Goal: Transaction & Acquisition: Purchase product/service

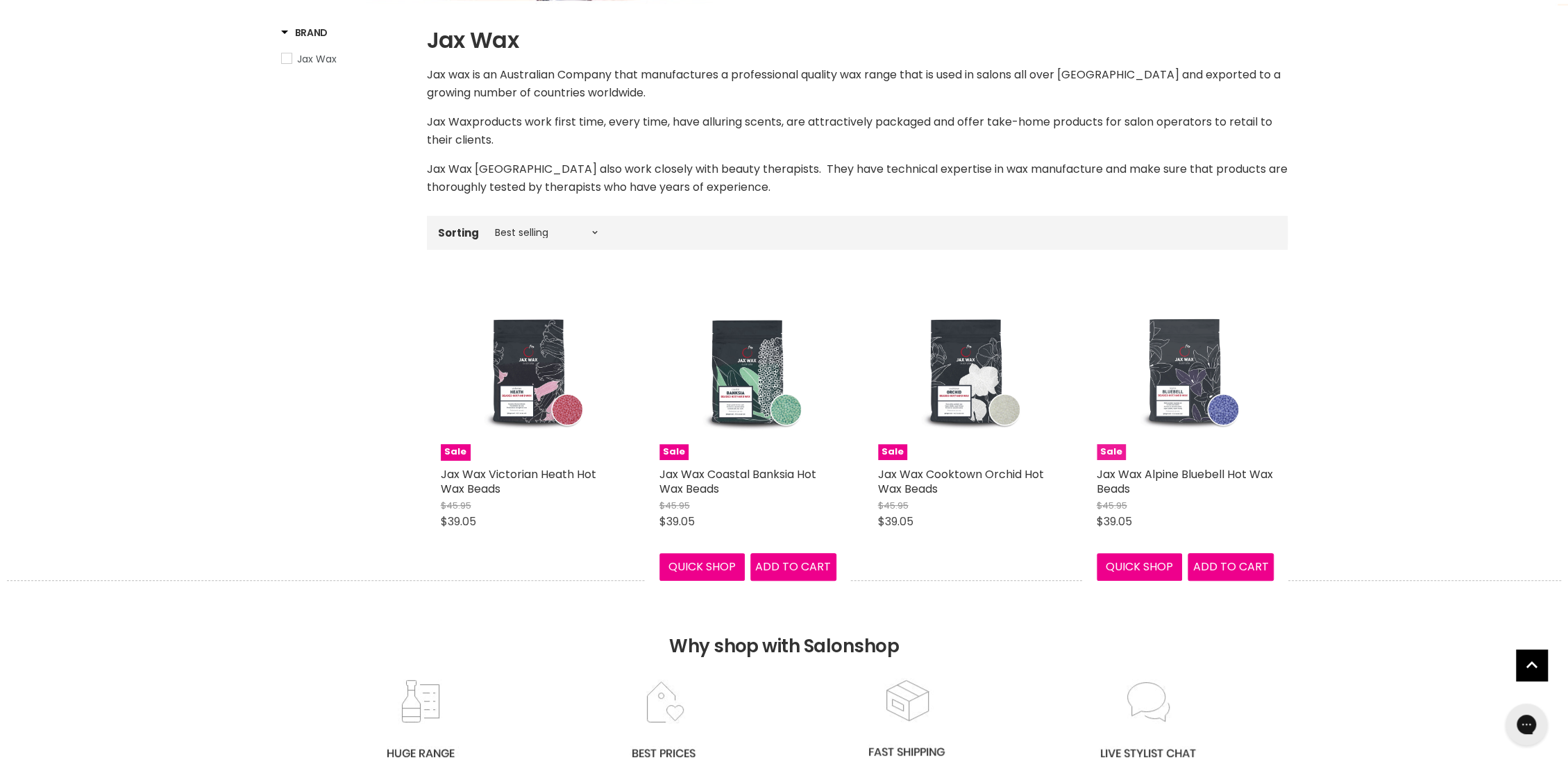
scroll to position [231, 0]
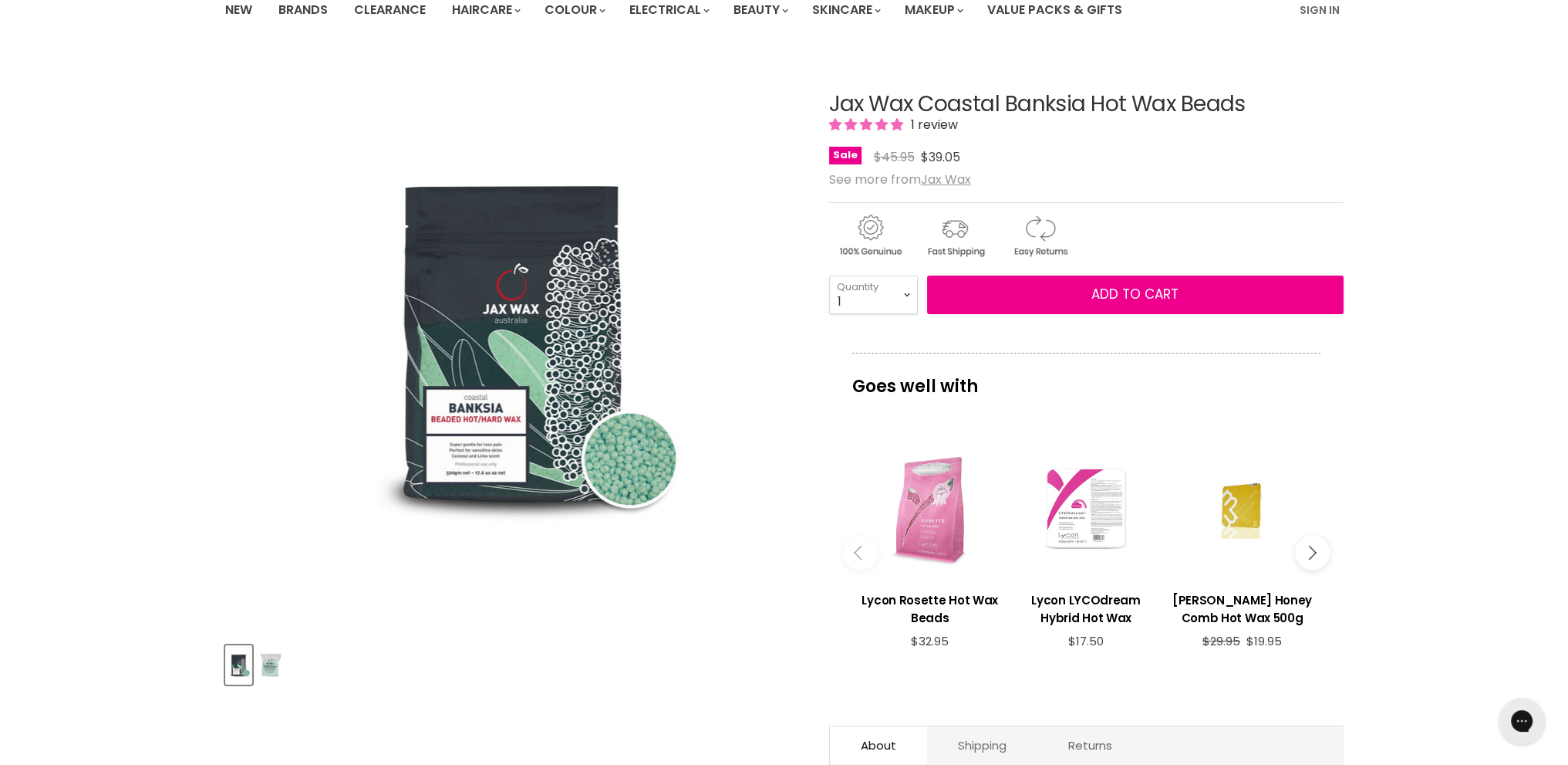
scroll to position [77, 0]
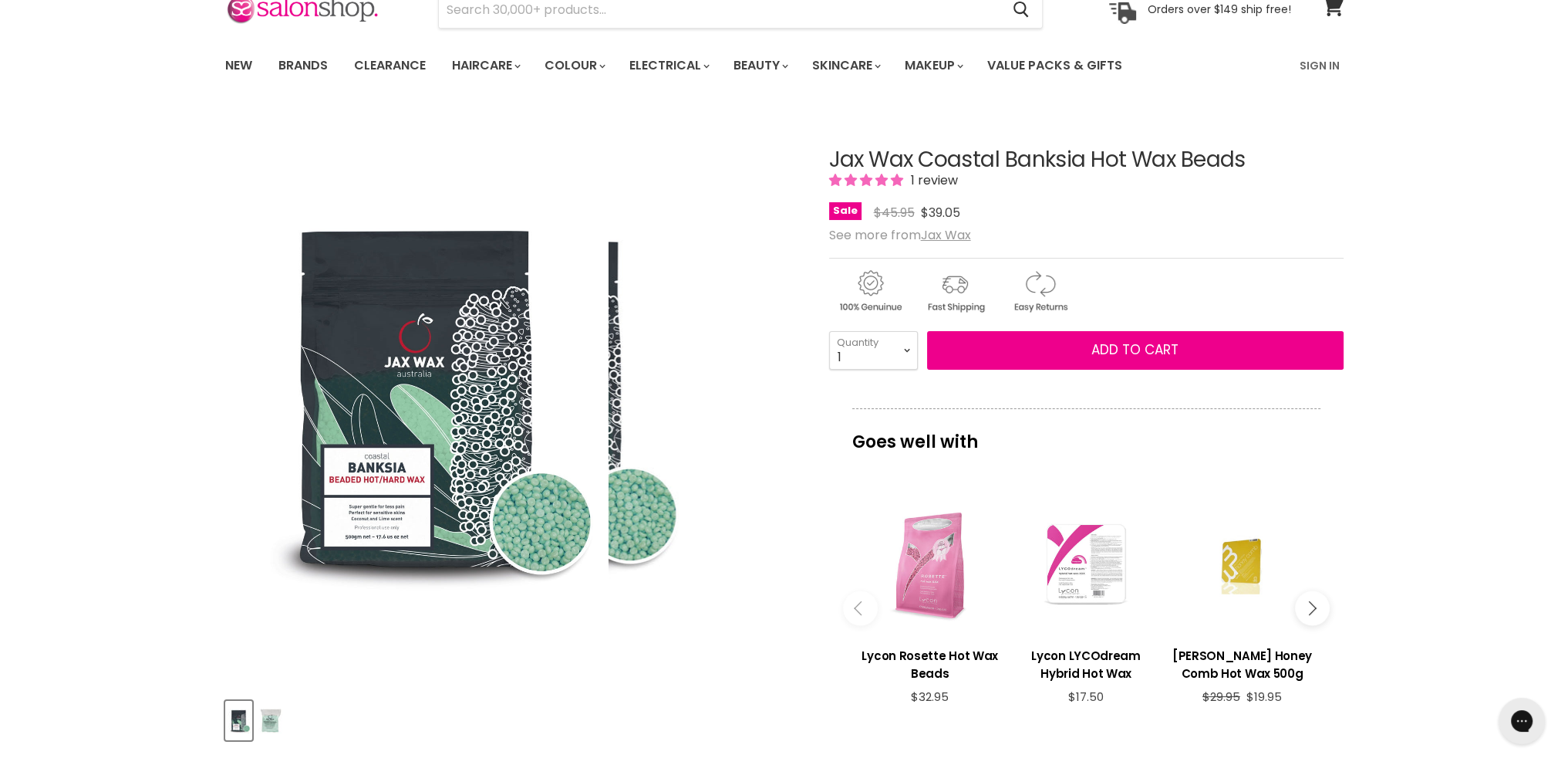
click at [401, 504] on img "Jax Wax Coastal Banksia Hot Wax Beads image. Click or Scroll to Zoom." at bounding box center [416, 397] width 384 height 576
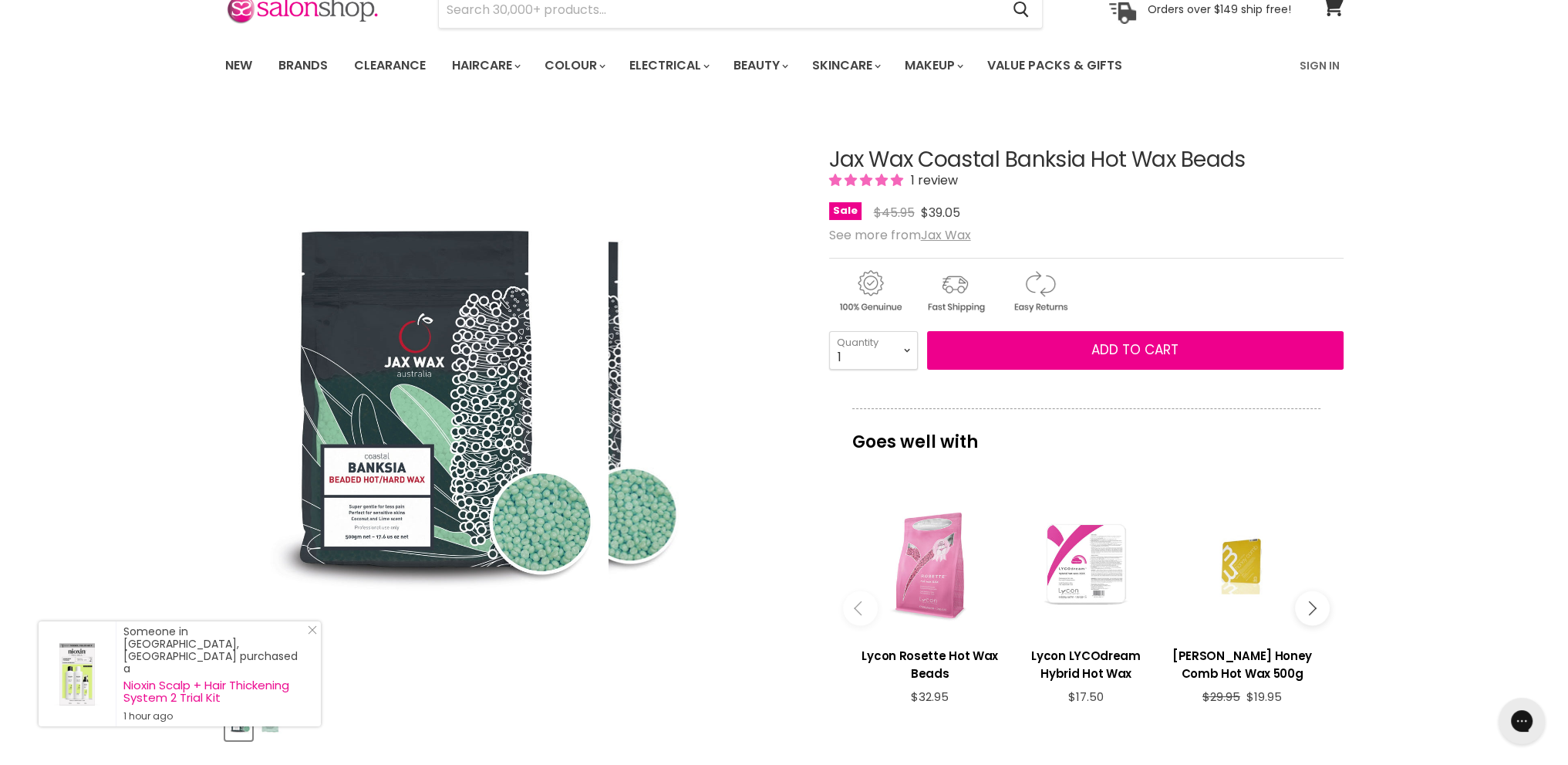
click at [434, 438] on img "Jax Wax Coastal Banksia Hot Wax Beads image. Click or Scroll to Zoom." at bounding box center [416, 397] width 384 height 576
click at [435, 436] on img "Jax Wax Coastal Banksia Hot Wax Beads image. Click or Scroll to Zoom." at bounding box center [416, 397] width 384 height 576
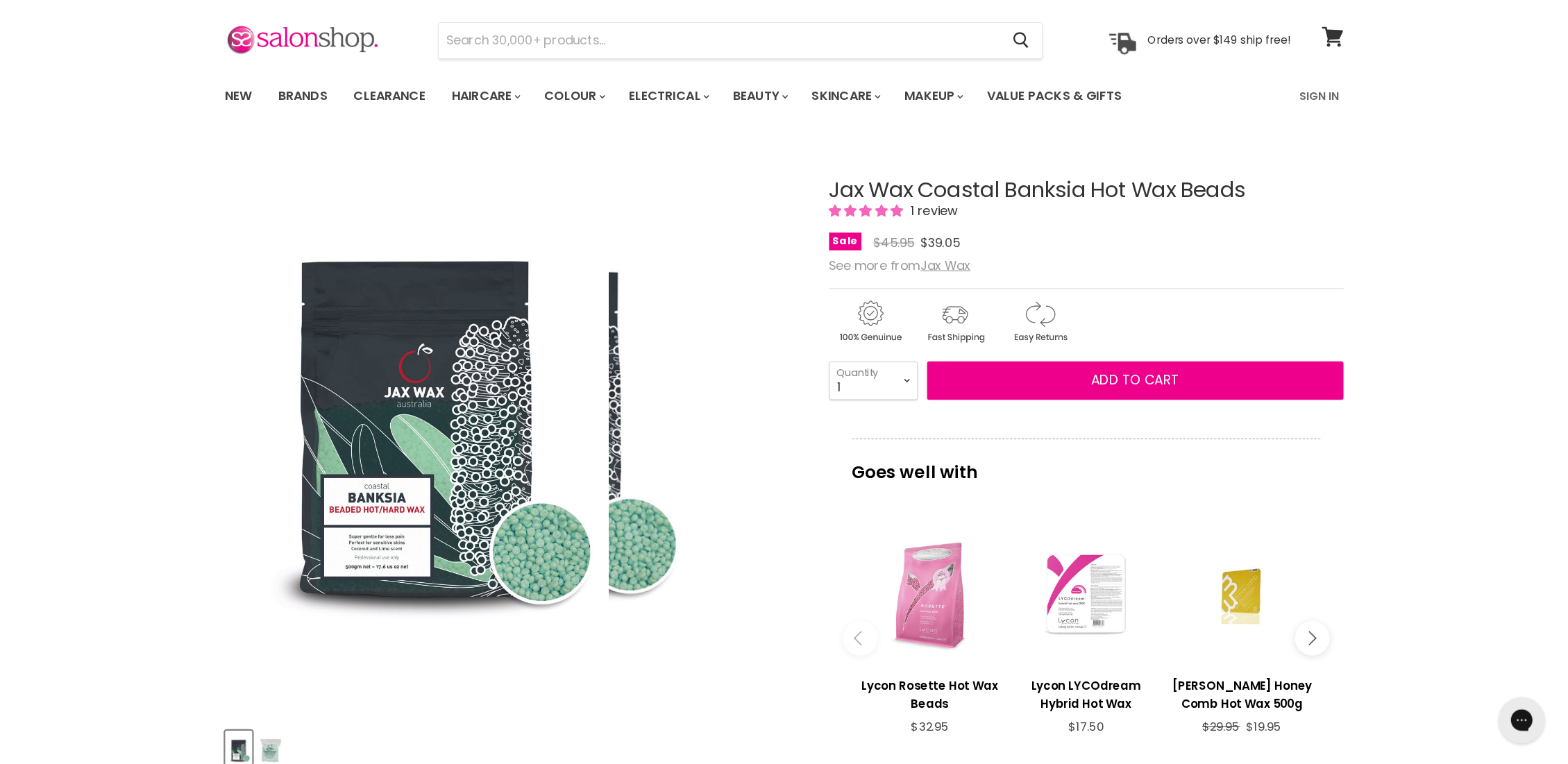
scroll to position [0, 0]
